Goal: Task Accomplishment & Management: Complete application form

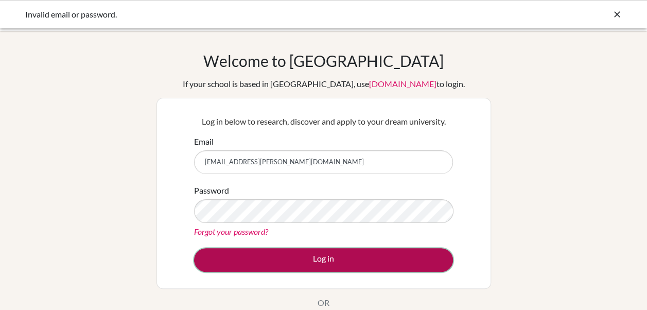
click at [296, 262] on button "Log in" at bounding box center [323, 260] width 259 height 24
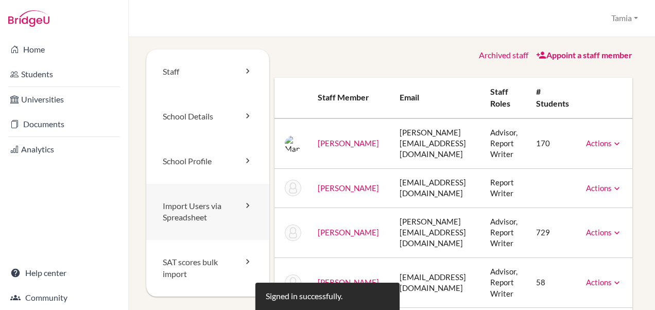
click at [225, 210] on link "Import Users via Spreadsheet" at bounding box center [207, 212] width 123 height 57
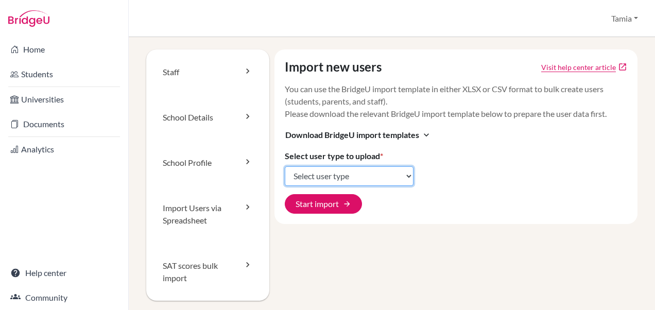
click at [316, 174] on select "Select user type Students Students and parents Parents Advisors Report writers" at bounding box center [349, 176] width 129 height 20
select select "students"
click at [285, 166] on select "Select user type Students Students and parents Parents Advisors Report writers" at bounding box center [349, 176] width 129 height 20
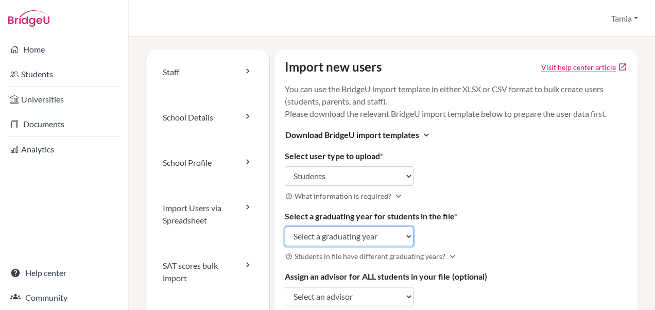
click at [316, 237] on select "Select a graduating year 2024 2025 2026 2027 2028 2029" at bounding box center [349, 237] width 129 height 20
select select "2028"
click at [285, 227] on select "Select a graduating year 2024 2025 2026 2027 2028 2029" at bounding box center [349, 237] width 129 height 20
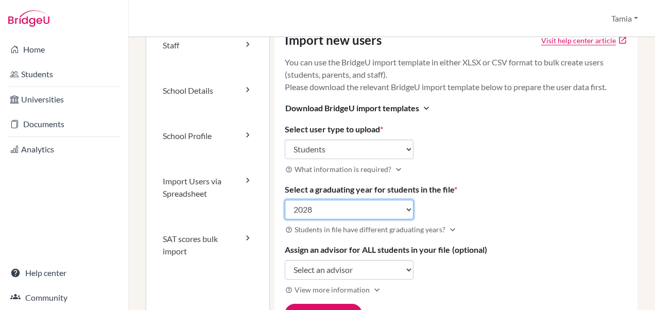
scroll to position [38, 0]
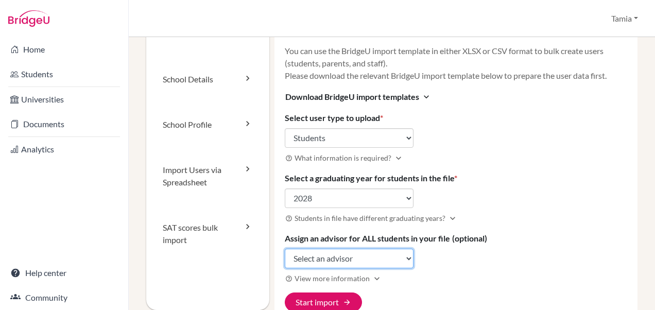
click at [335, 256] on select "Select an advisor Manal Al-Otaibi Janita Bah Daisy Bilan Ed Boudiab Mirna Cheet…" at bounding box center [349, 259] width 129 height 20
select select "383378"
click at [285, 249] on select "Select an advisor [PERSON_NAME] [PERSON_NAME] [PERSON_NAME] [PERSON_NAME] [PERS…" at bounding box center [349, 259] width 129 height 20
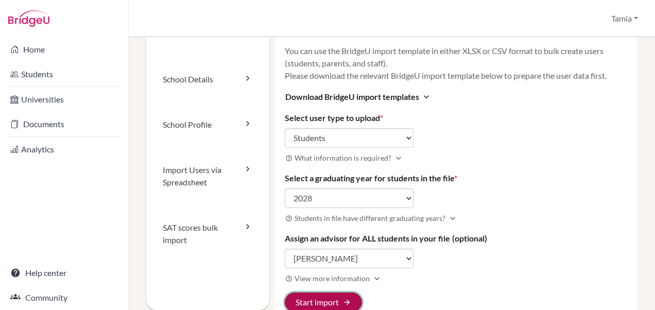
click at [315, 297] on button "Start import arrow_forward" at bounding box center [323, 303] width 77 height 20
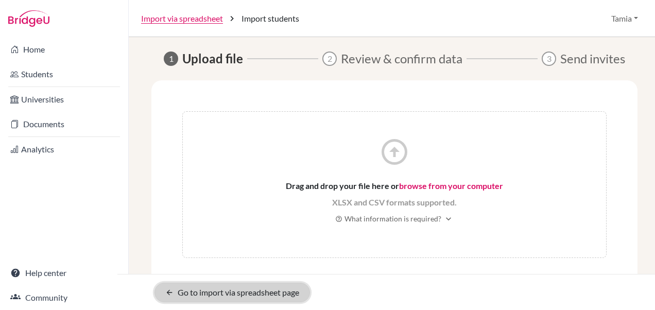
click at [243, 292] on link "arrow_back Go to import via spreadsheet page" at bounding box center [233, 293] width 156 height 20
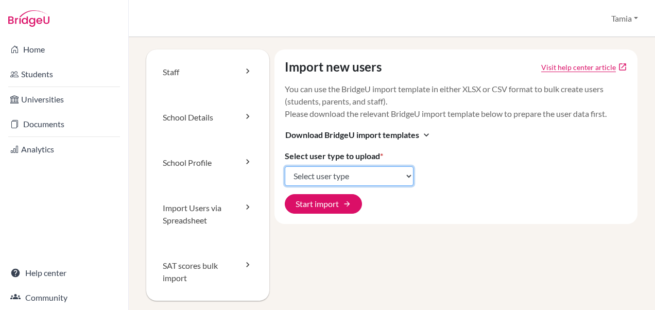
click at [312, 170] on select "Select user type Students Students and parents Parents Advisors Report writers" at bounding box center [349, 176] width 129 height 20
select select "students"
click at [285, 166] on select "Select user type Students Students and parents Parents Advisors Report writers" at bounding box center [349, 176] width 129 height 20
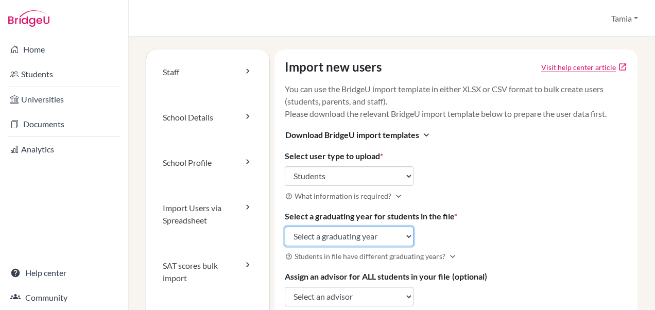
click at [332, 234] on select "Select a graduating year 2024 2025 2026 2027 2028 2029" at bounding box center [349, 237] width 129 height 20
select select "2028"
click at [285, 227] on select "Select a graduating year 2024 2025 2026 2027 2028 2029" at bounding box center [349, 237] width 129 height 20
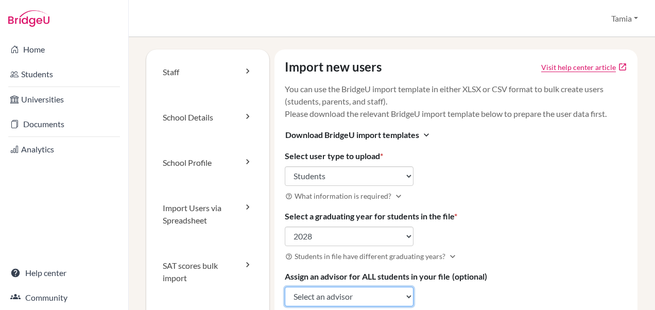
click at [315, 294] on select "Select an advisor Manal Al-Otaibi Janita Bah Daisy Bilan Ed Boudiab Mirna Cheet…" at bounding box center [349, 297] width 129 height 20
select select "383378"
click at [285, 287] on select "Select an advisor Manal Al-Otaibi Janita Bah Daisy Bilan Ed Boudiab Mirna Cheet…" at bounding box center [349, 297] width 129 height 20
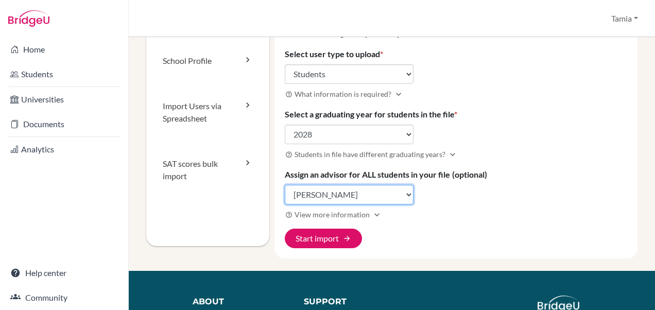
scroll to position [113, 0]
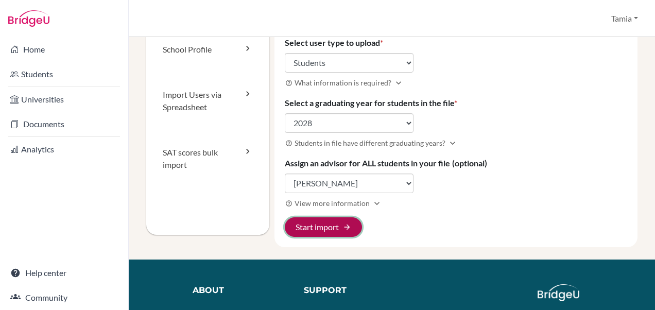
click at [319, 223] on button "Start import arrow_forward" at bounding box center [323, 227] width 77 height 20
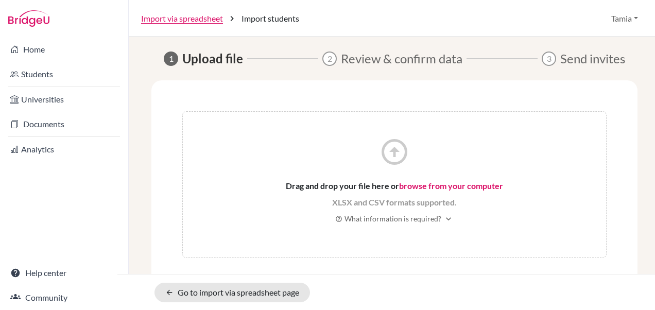
click at [436, 186] on link "browse from your computer" at bounding box center [451, 186] width 104 height 10
click at [412, 187] on link "browse from your computer" at bounding box center [451, 186] width 104 height 10
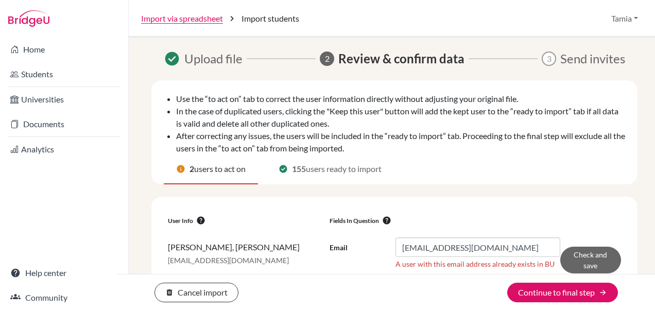
click at [206, 170] on span "users to act on" at bounding box center [220, 169] width 52 height 12
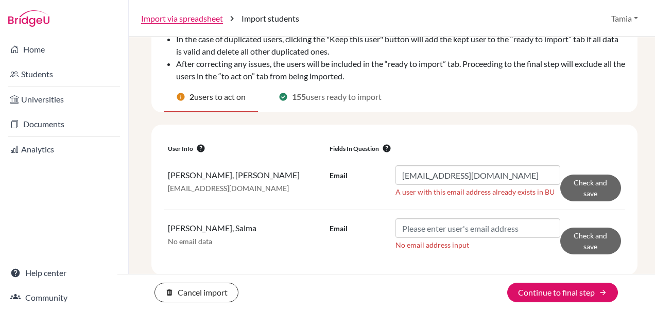
scroll to position [74, 0]
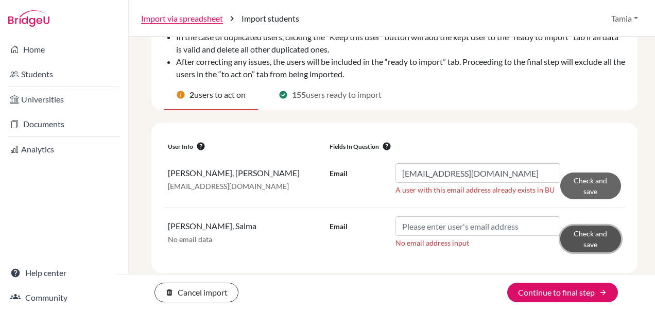
click at [577, 234] on button "Check and save" at bounding box center [590, 239] width 61 height 27
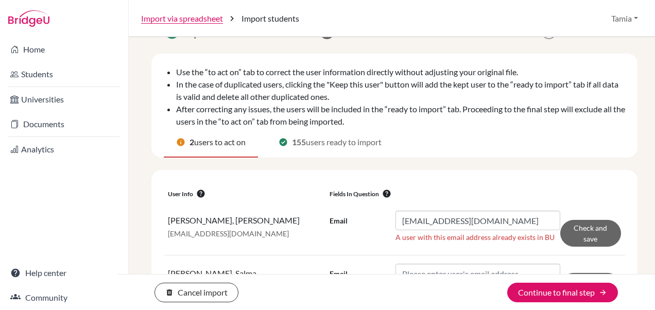
scroll to position [110, 0]
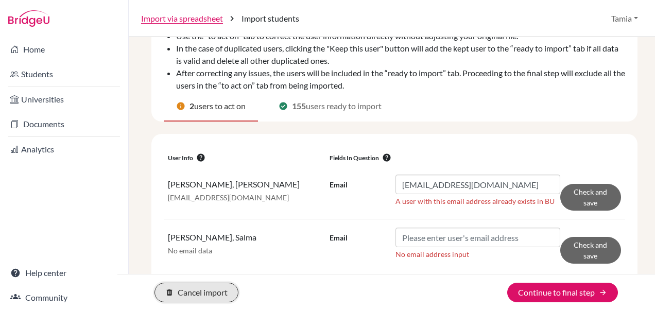
click at [213, 300] on button "delete Cancel import" at bounding box center [197, 293] width 84 height 20
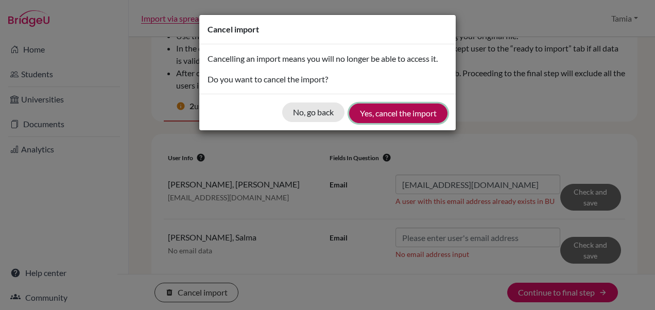
click at [379, 114] on button "Yes, cancel the import" at bounding box center [398, 114] width 98 height 20
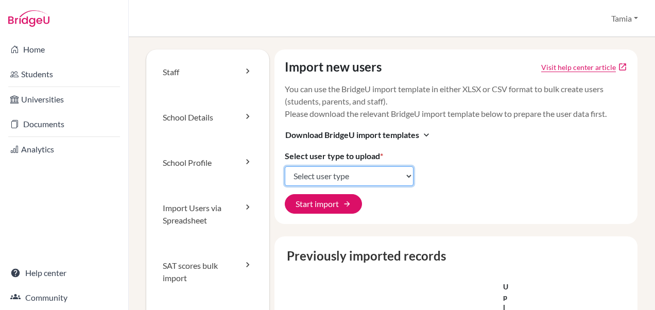
click at [310, 174] on select "Select user type Students Students and parents Parents Advisors Report writers" at bounding box center [349, 176] width 129 height 20
select select "students"
click at [285, 166] on select "Select user type Students Students and parents Parents Advisors Report writers" at bounding box center [349, 176] width 129 height 20
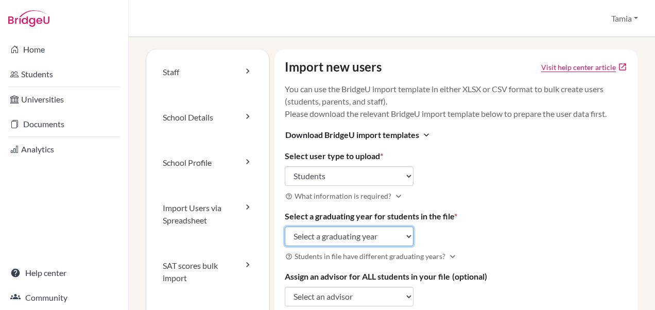
click at [322, 236] on select "Select a graduating year [DATE] 2025 2026 2027 2028 2029" at bounding box center [349, 237] width 129 height 20
select select "2028"
click at [285, 227] on select "Select a graduating year [DATE] 2025 2026 2027 2028 2029" at bounding box center [349, 237] width 129 height 20
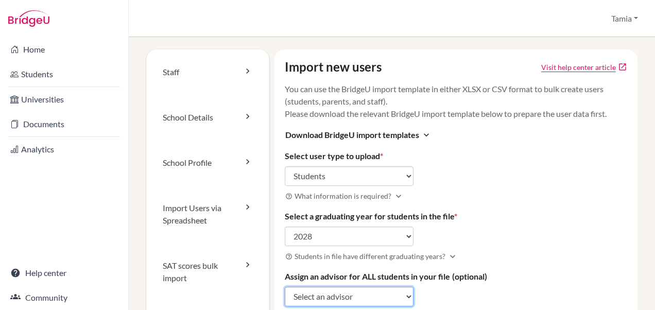
click at [328, 296] on select "Select an advisor [PERSON_NAME] [PERSON_NAME] [PERSON_NAME] [PERSON_NAME] [PERS…" at bounding box center [349, 297] width 129 height 20
select select "383378"
click at [285, 287] on select "Select an advisor [PERSON_NAME] [PERSON_NAME] [PERSON_NAME] [PERSON_NAME] [PERS…" at bounding box center [349, 297] width 129 height 20
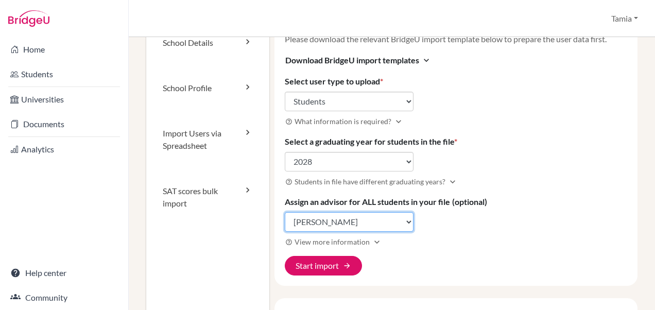
scroll to position [86, 0]
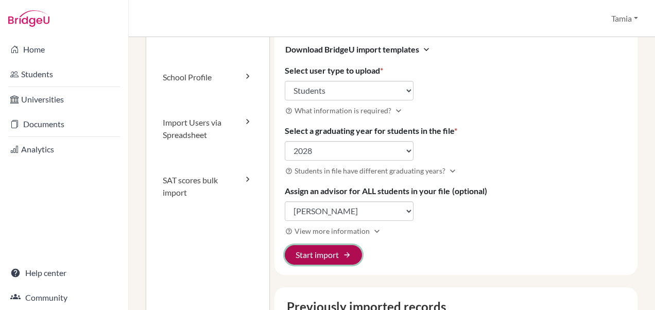
click at [318, 253] on button "Start import arrow_forward" at bounding box center [323, 255] width 77 height 20
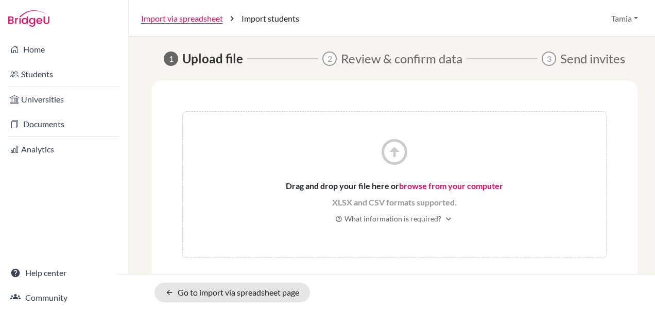
click at [420, 187] on link "browse from your computer" at bounding box center [451, 186] width 104 height 10
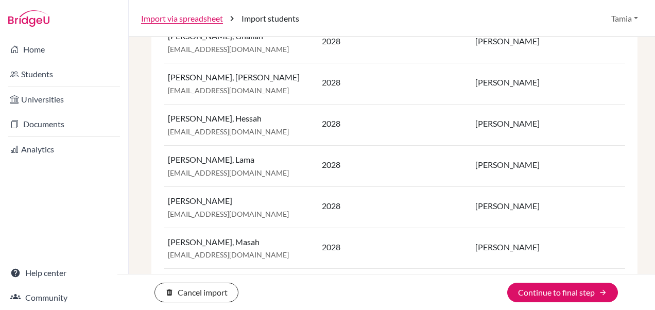
scroll to position [603, 0]
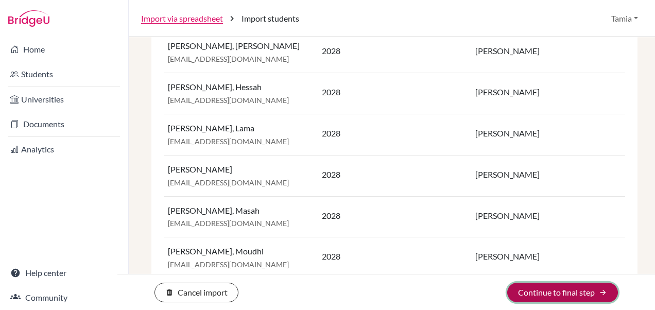
click at [533, 294] on button "Continue to final step arrow_forward" at bounding box center [562, 293] width 111 height 20
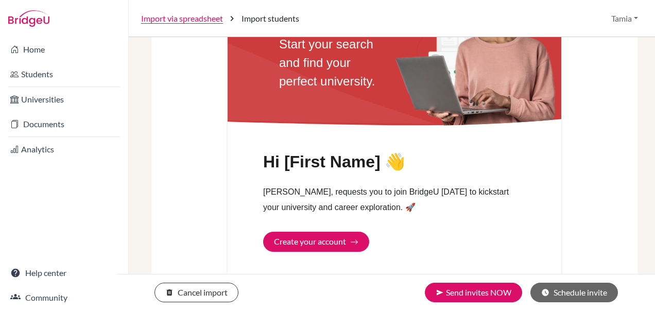
scroll to position [408, 0]
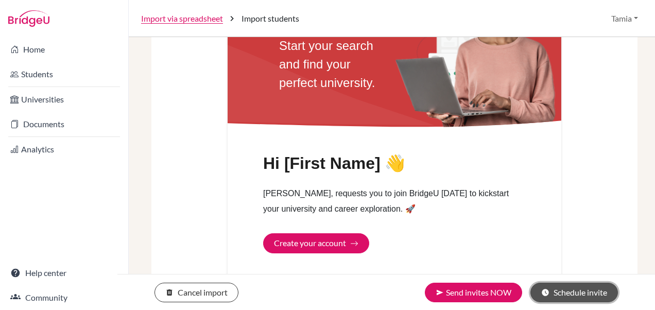
click at [554, 292] on button "schedule Schedule invite" at bounding box center [575, 293] width 88 height 20
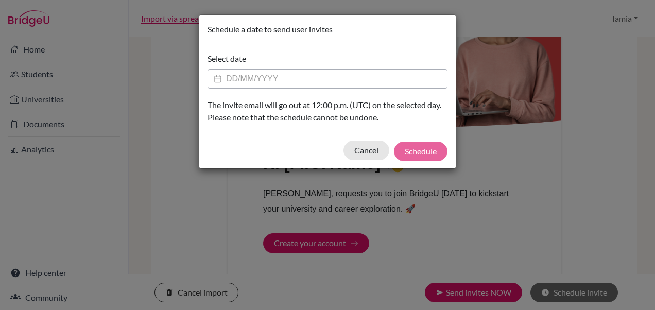
click at [235, 75] on input "Datepicker input" at bounding box center [328, 79] width 240 height 20
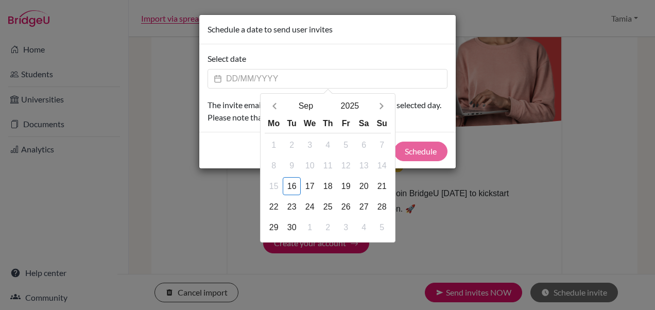
click at [592, 130] on div "Schedule a date to send user invites Select date Sep 2025 Mo Tu We Th Fr Sa Su …" at bounding box center [327, 155] width 655 height 310
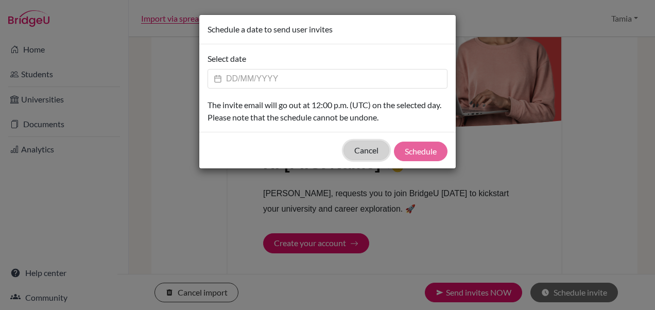
click at [368, 150] on button "Cancel" at bounding box center [367, 151] width 46 height 20
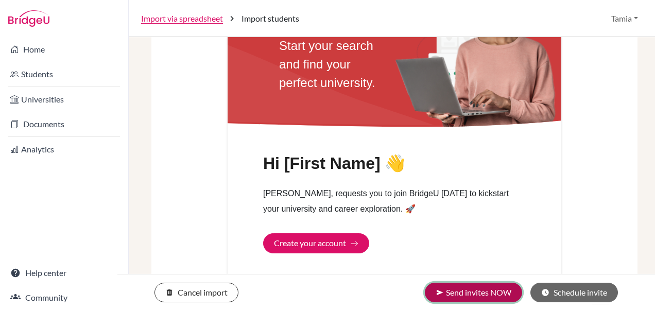
click at [474, 296] on button "send Send invites NOW" at bounding box center [473, 293] width 97 height 20
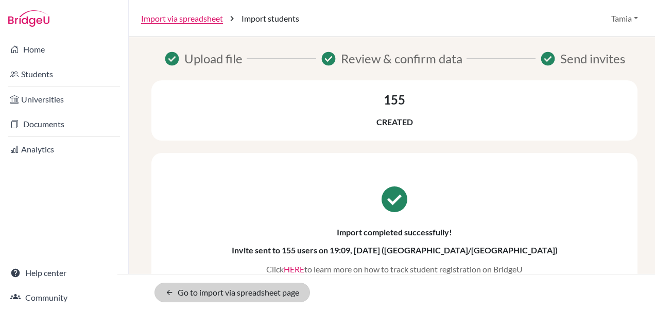
scroll to position [9, 0]
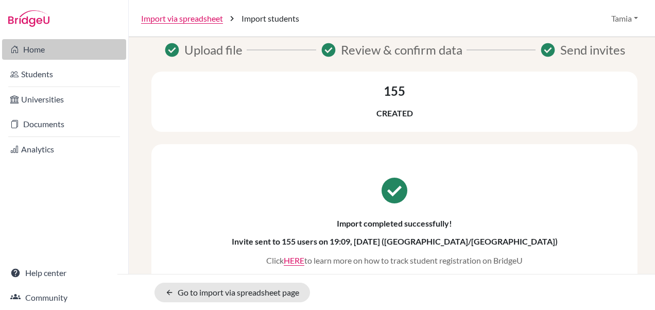
click at [33, 46] on link "Home" at bounding box center [64, 49] width 124 height 21
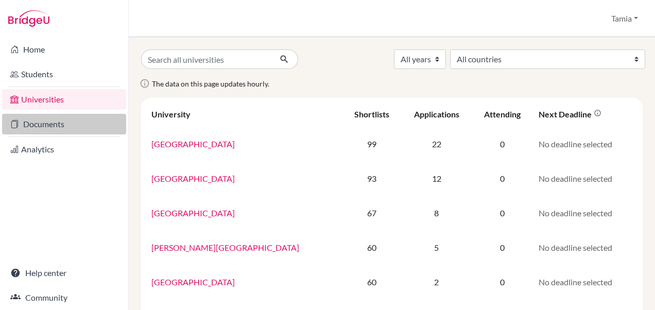
click at [39, 132] on link "Documents" at bounding box center [64, 124] width 124 height 21
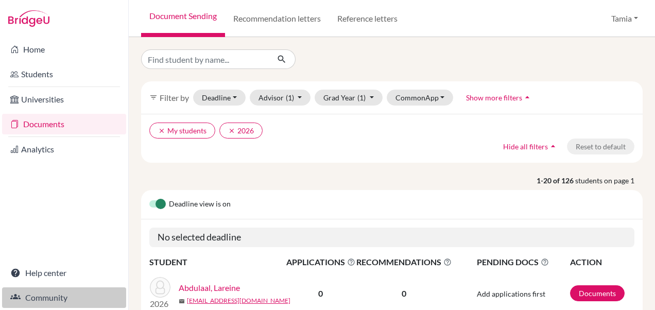
click at [46, 297] on link "Community" at bounding box center [64, 297] width 124 height 21
